Goal: Information Seeking & Learning: Learn about a topic

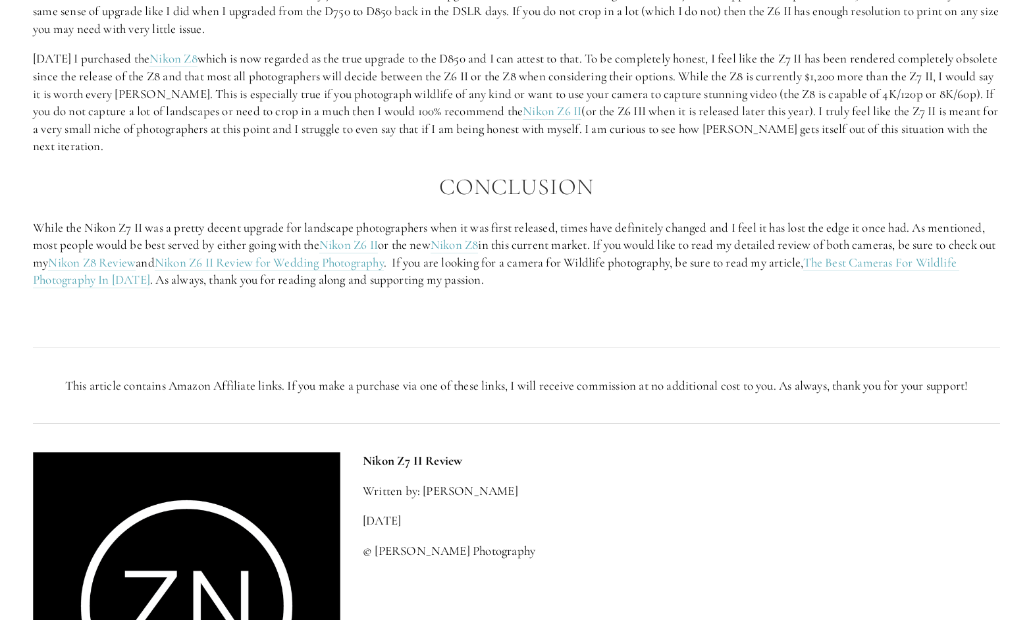
scroll to position [2518, 0]
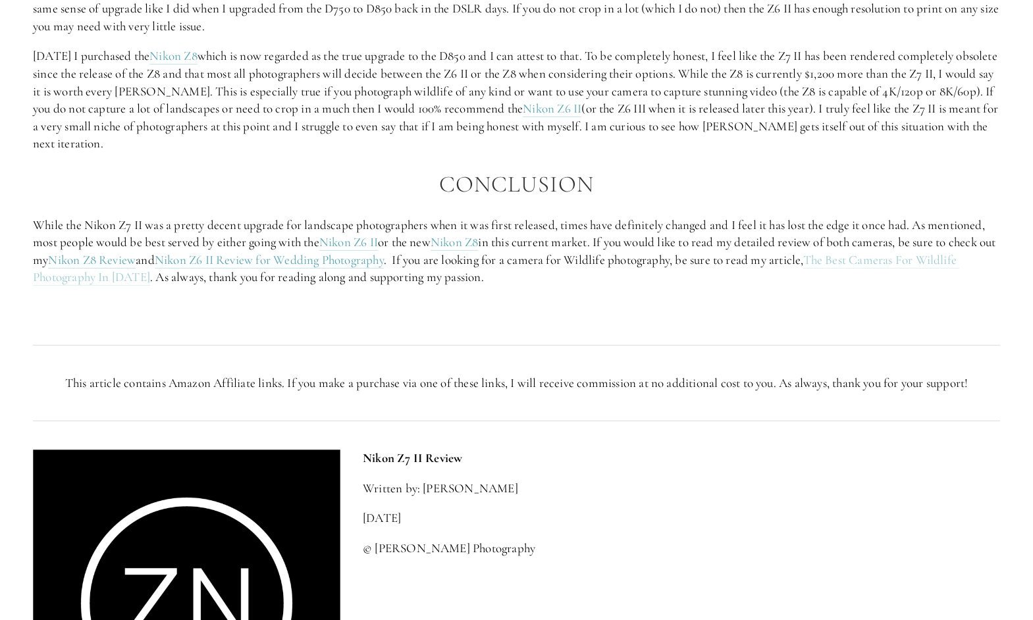
click at [932, 261] on link "The Best Cameras For Wildlife Photography In 2024" at bounding box center [496, 269] width 927 height 34
click at [367, 260] on link "Nikon Z6 II Review for Wedding Photography" at bounding box center [269, 260] width 229 height 16
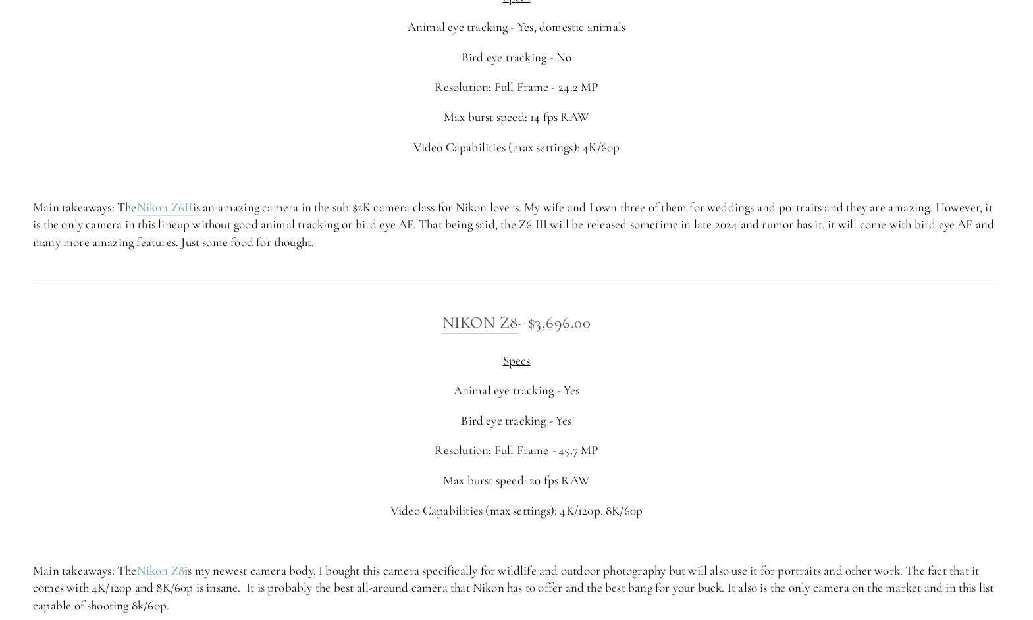
scroll to position [2327, 0]
click at [169, 215] on link "Nikon Z6II" at bounding box center [165, 210] width 56 height 16
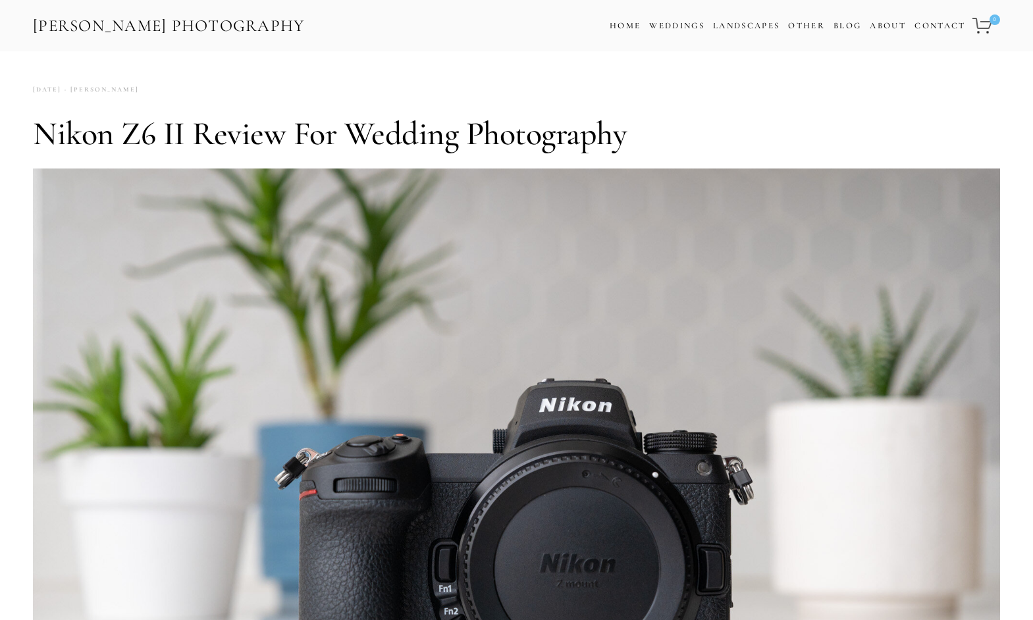
click at [194, 26] on link "[PERSON_NAME] Photography" at bounding box center [169, 26] width 275 height 30
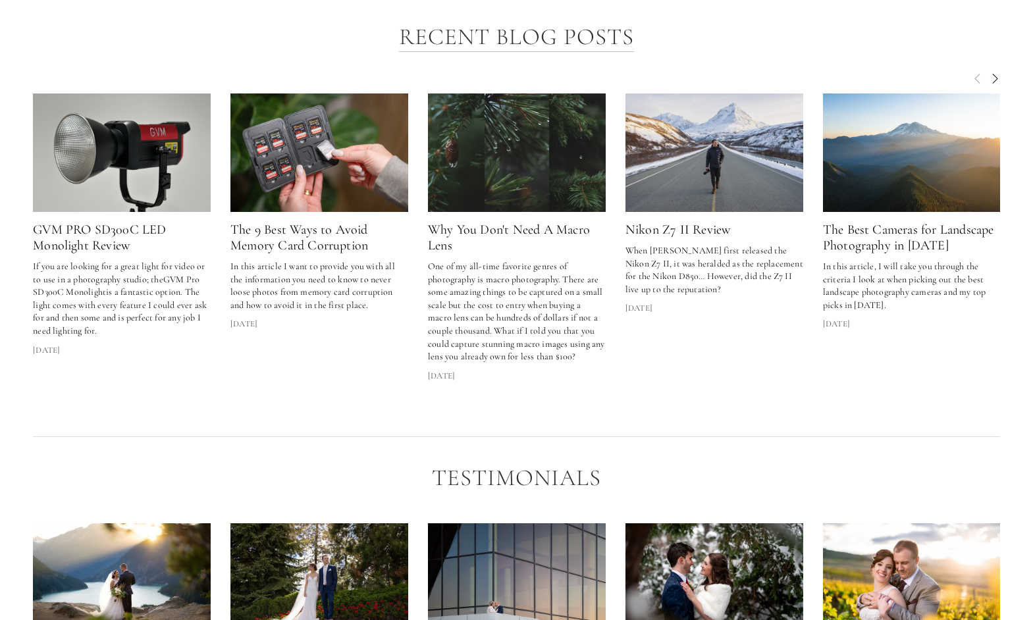
scroll to position [1868, 0]
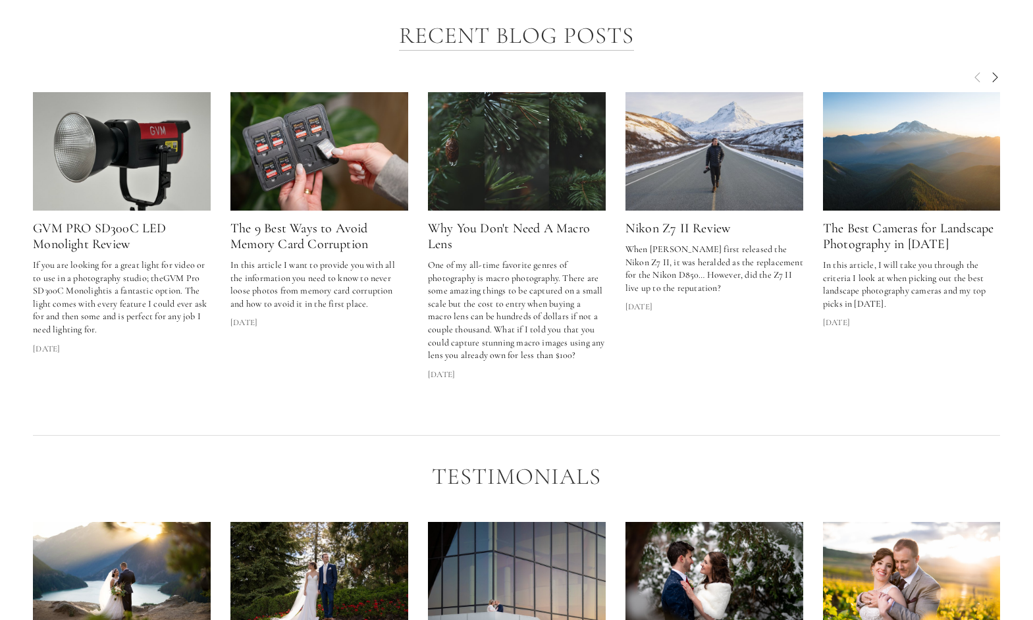
click at [850, 111] on img at bounding box center [912, 151] width 178 height 119
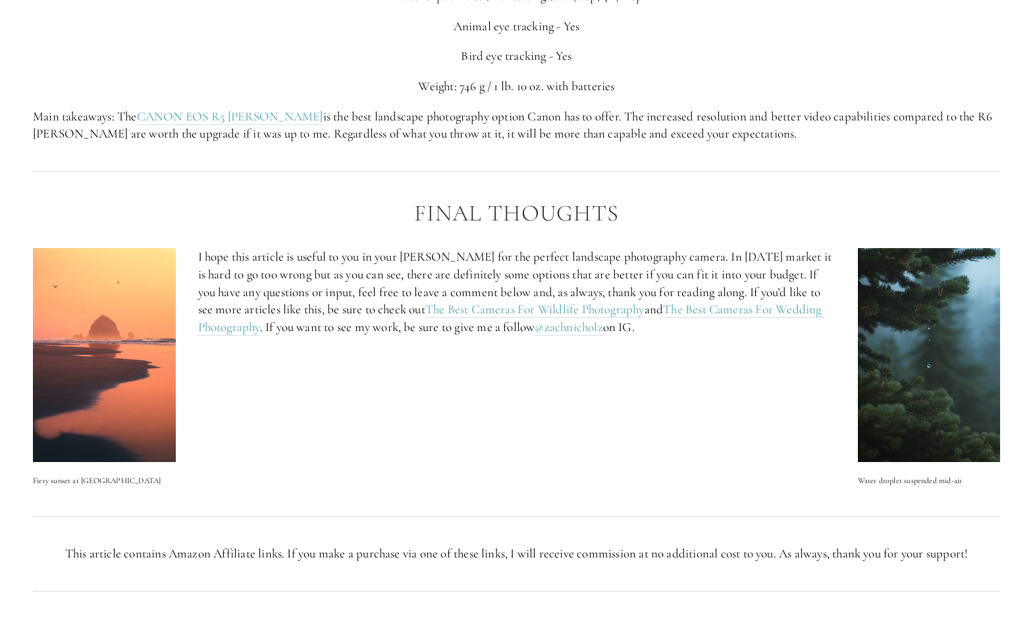
scroll to position [4212, 0]
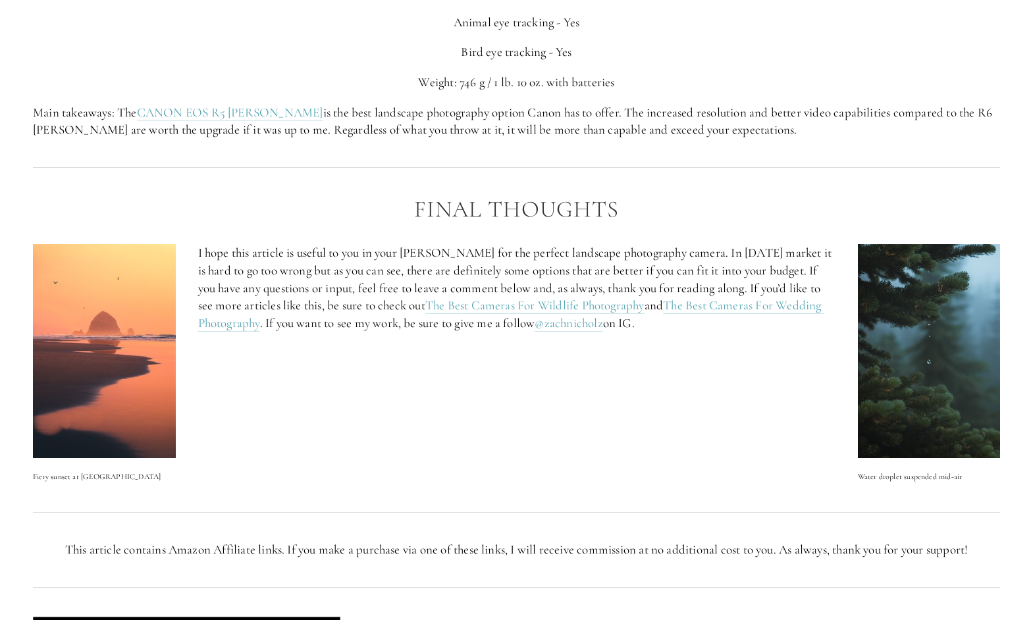
click at [93, 327] on img at bounding box center [104, 351] width 143 height 214
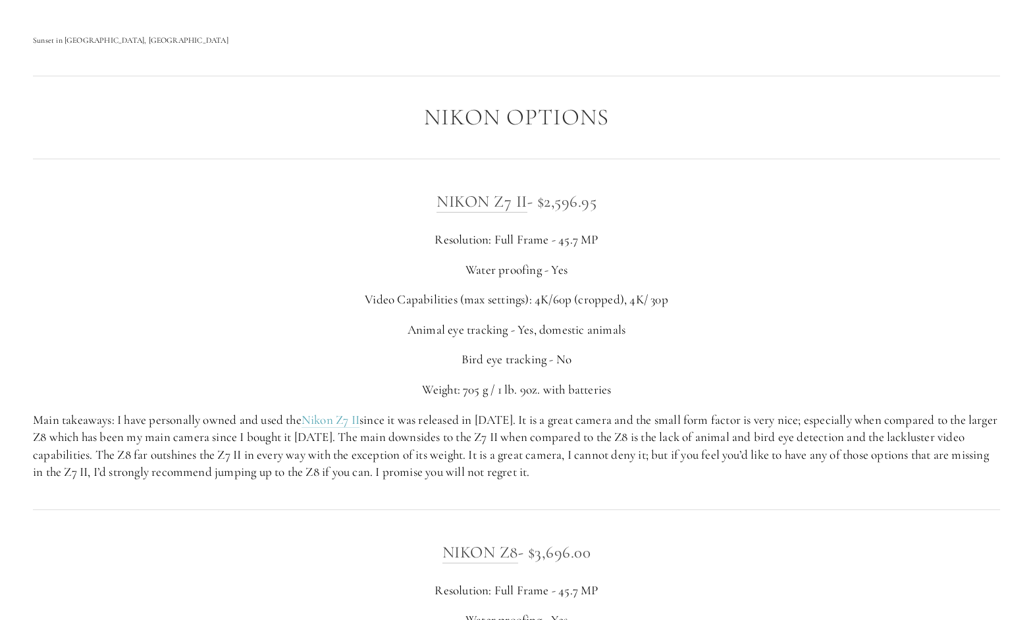
scroll to position [1881, 0]
